Goal: Information Seeking & Learning: Check status

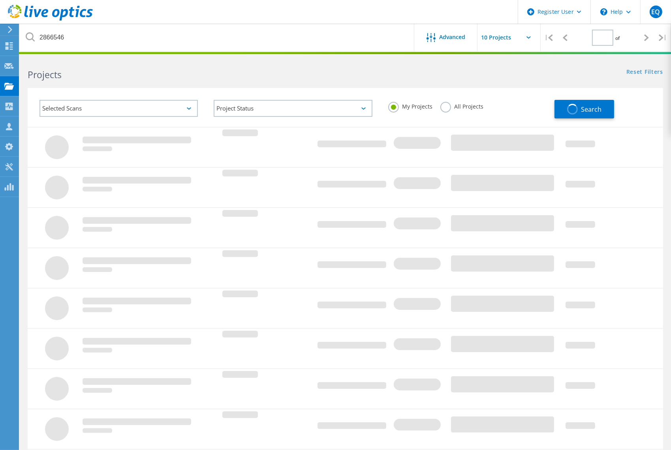
type input "1"
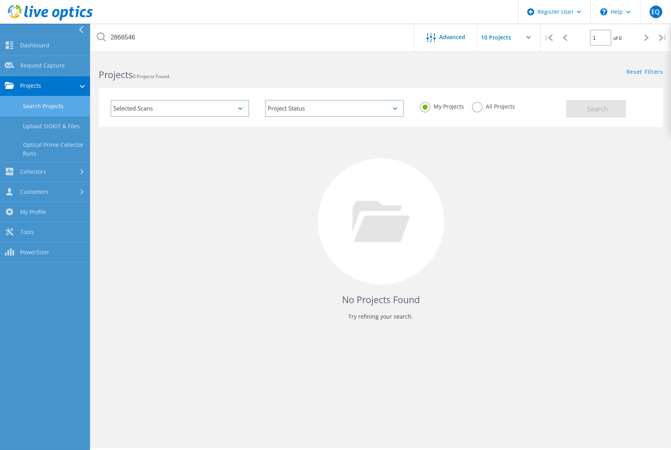
click at [141, 77] on span "0 Projects Found" at bounding box center [151, 76] width 36 height 7
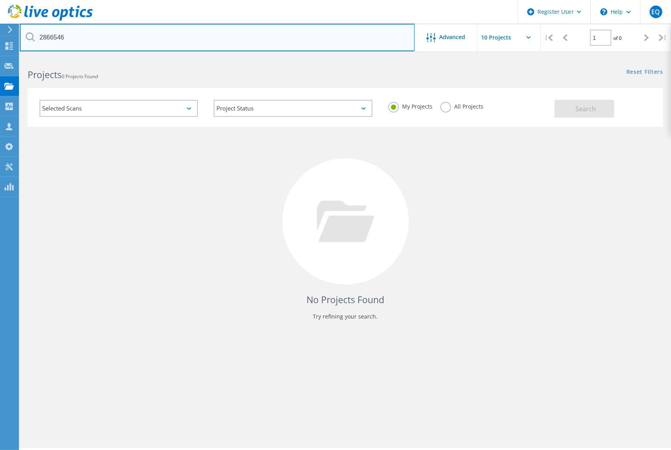
drag, startPoint x: 68, startPoint y: 30, endPoint x: -4, endPoint y: 30, distance: 72.7
click at [0, 30] on html "Register User \n Help Explore Helpful Articles Contact Support EQ Dell User Ern…" at bounding box center [335, 236] width 671 height 472
type input "\"
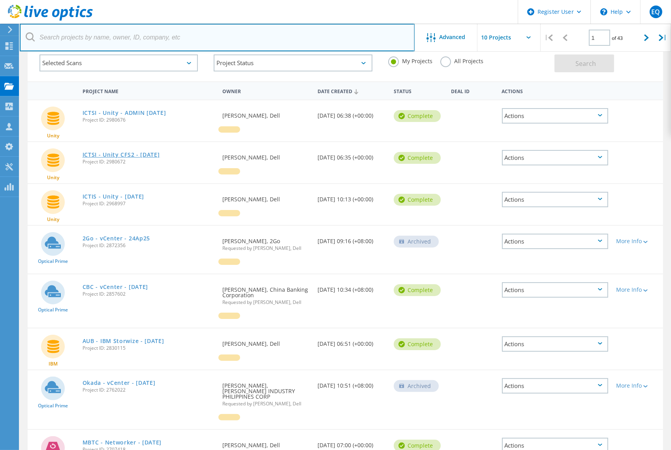
scroll to position [79, 0]
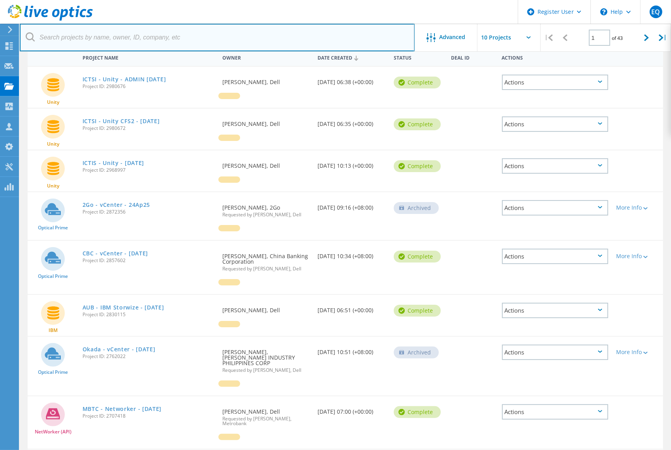
click at [283, 35] on input "text" at bounding box center [217, 38] width 395 height 28
paste input "2866546"
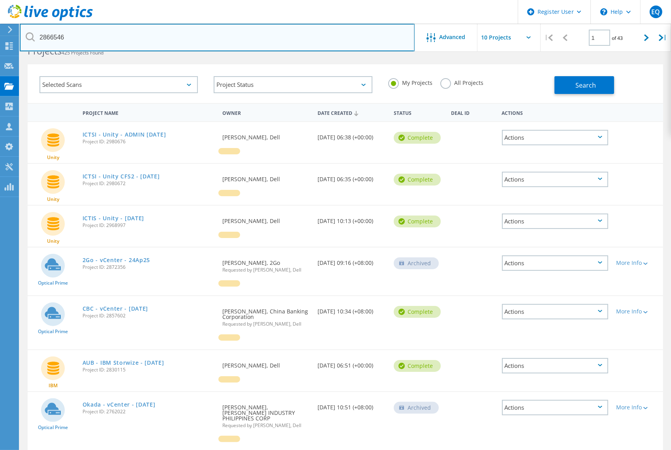
scroll to position [0, 0]
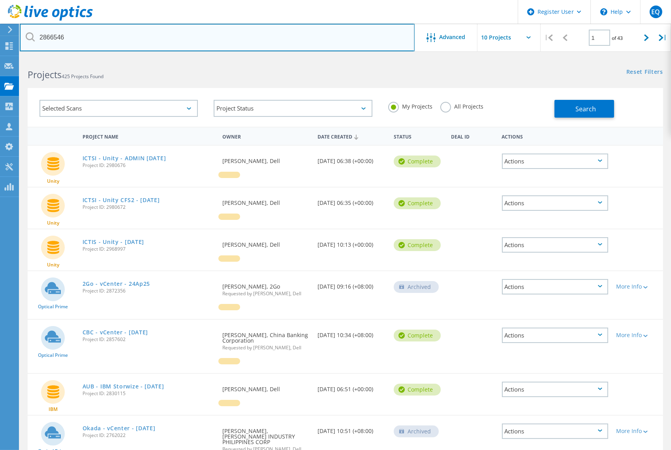
type input "2866546"
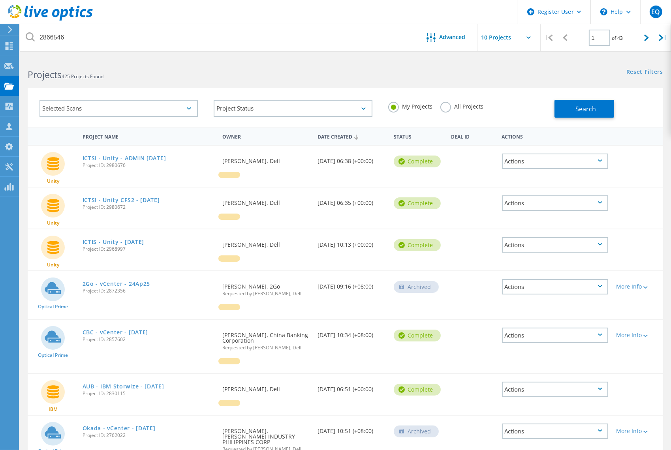
click at [441, 113] on div "My Projects All Projects" at bounding box center [467, 106] width 174 height 29
drag, startPoint x: 441, startPoint y: 113, endPoint x: 446, endPoint y: 108, distance: 6.7
click at [446, 108] on label "All Projects" at bounding box center [461, 106] width 43 height 8
click at [0, 0] on input "All Projects" at bounding box center [0, 0] width 0 height 0
click at [588, 110] on span "Search" at bounding box center [586, 109] width 21 height 9
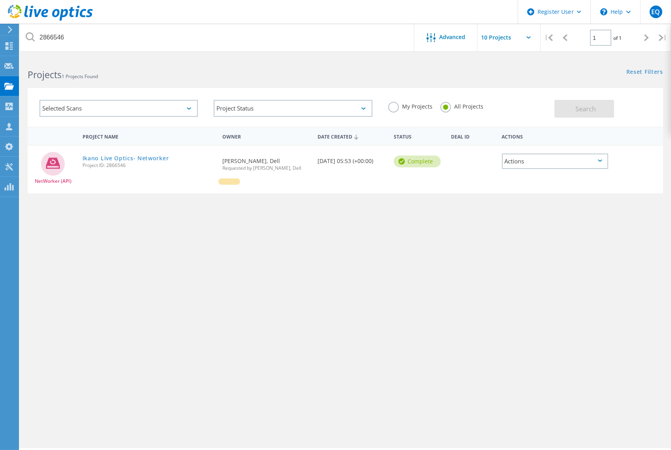
drag, startPoint x: 58, startPoint y: 167, endPoint x: 79, endPoint y: 167, distance: 20.9
click at [58, 166] on icon at bounding box center [53, 164] width 24 height 24
click at [117, 157] on link "Ikano Live Optics- Networker" at bounding box center [126, 159] width 87 height 6
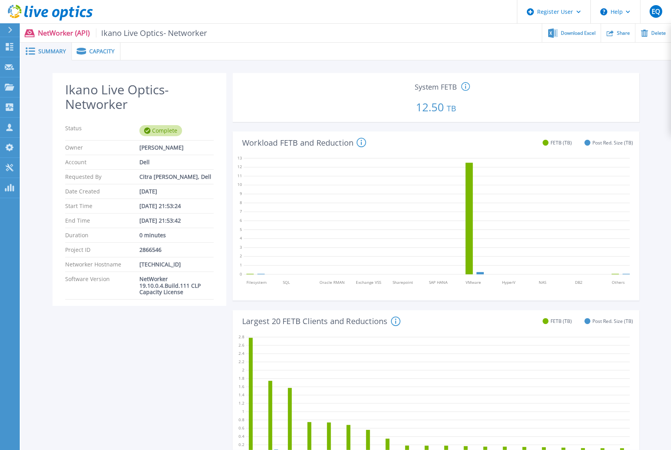
click at [101, 54] on span "Capacity" at bounding box center [101, 52] width 25 height 6
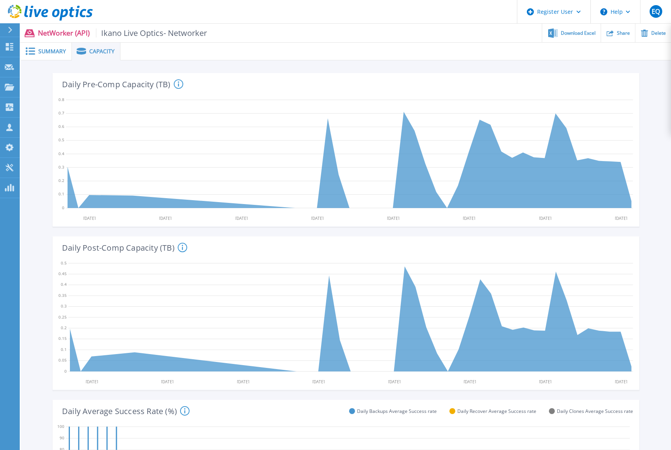
click at [43, 51] on span "Summary" at bounding box center [52, 52] width 28 height 6
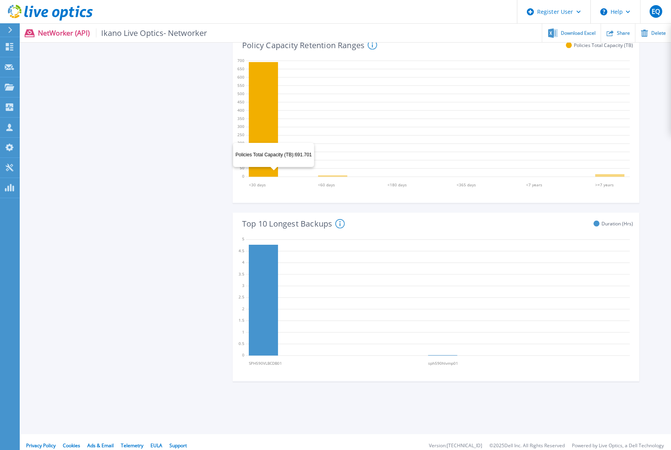
scroll to position [462, 0]
